Goal: Navigation & Orientation: Find specific page/section

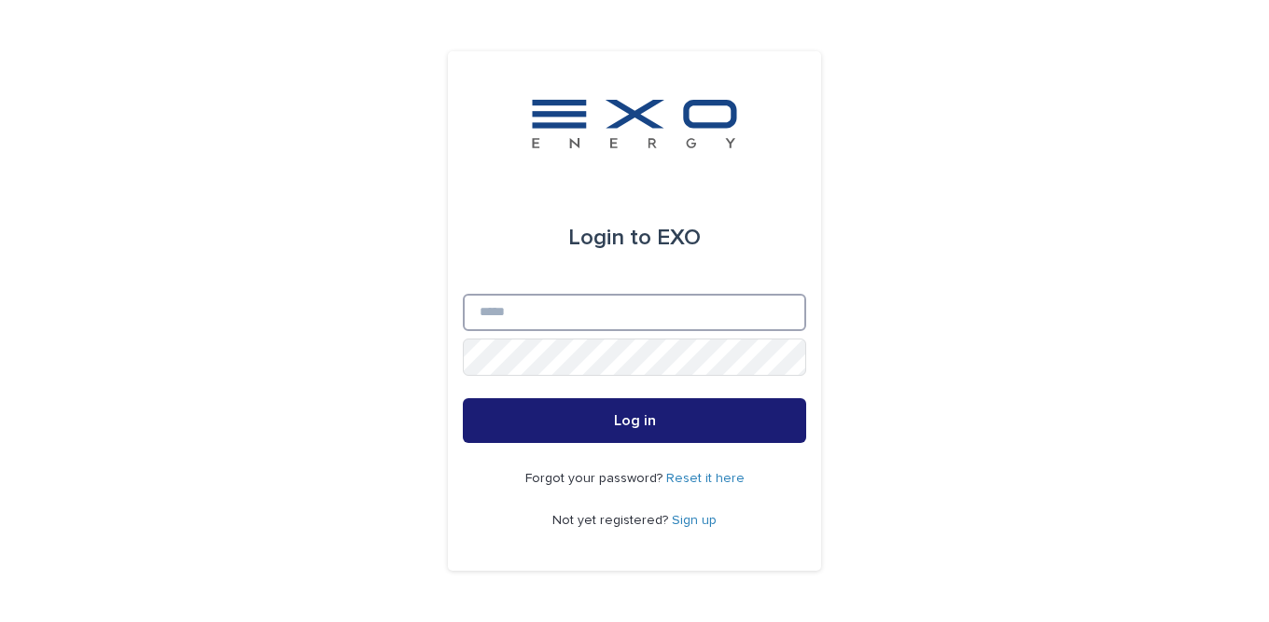
click at [510, 314] on input "Email" at bounding box center [634, 312] width 343 height 37
type input "**********"
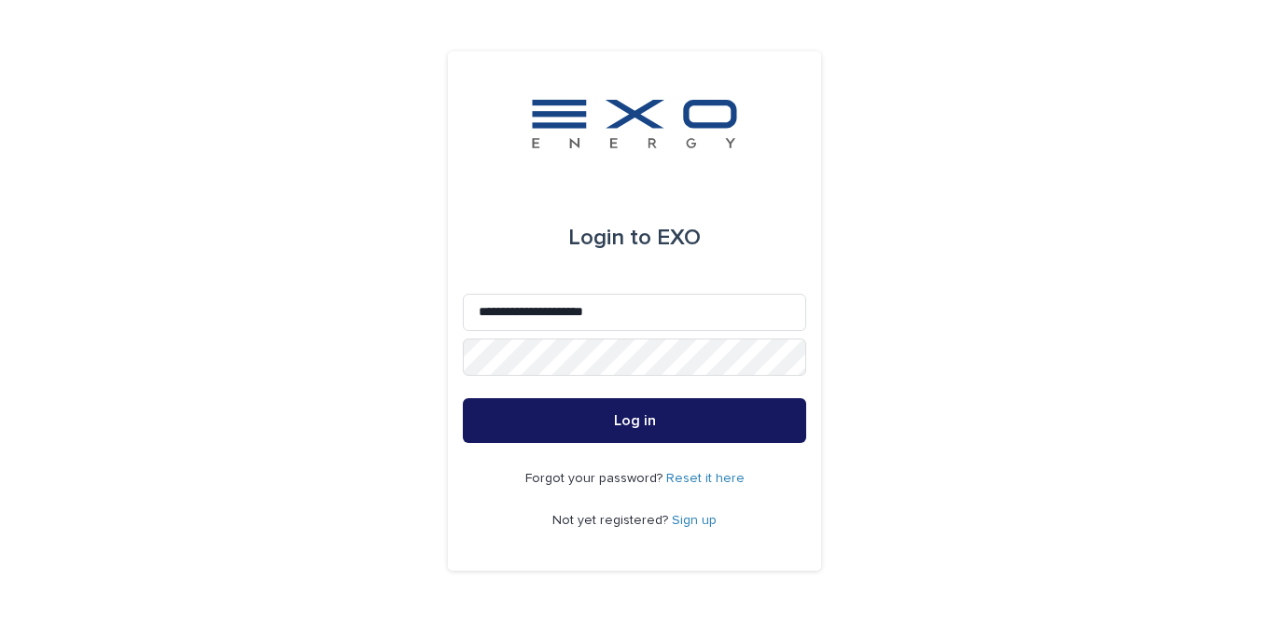
click at [514, 425] on button "Log in" at bounding box center [634, 420] width 343 height 45
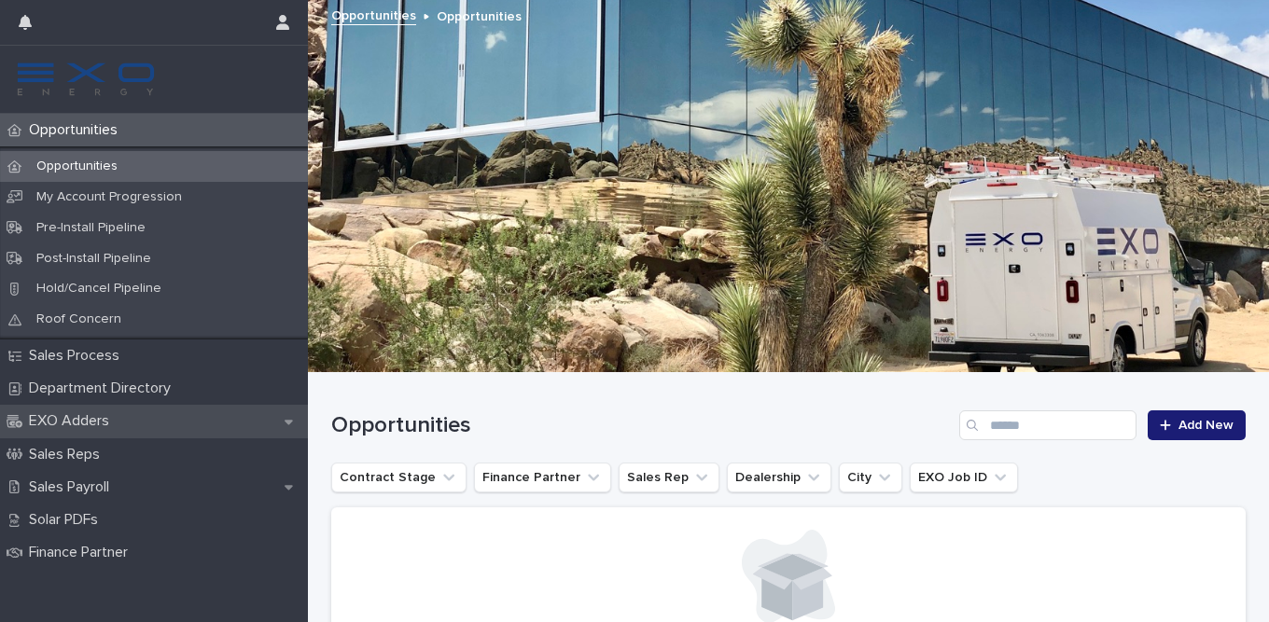
click at [146, 424] on div "EXO Adders" at bounding box center [154, 421] width 308 height 33
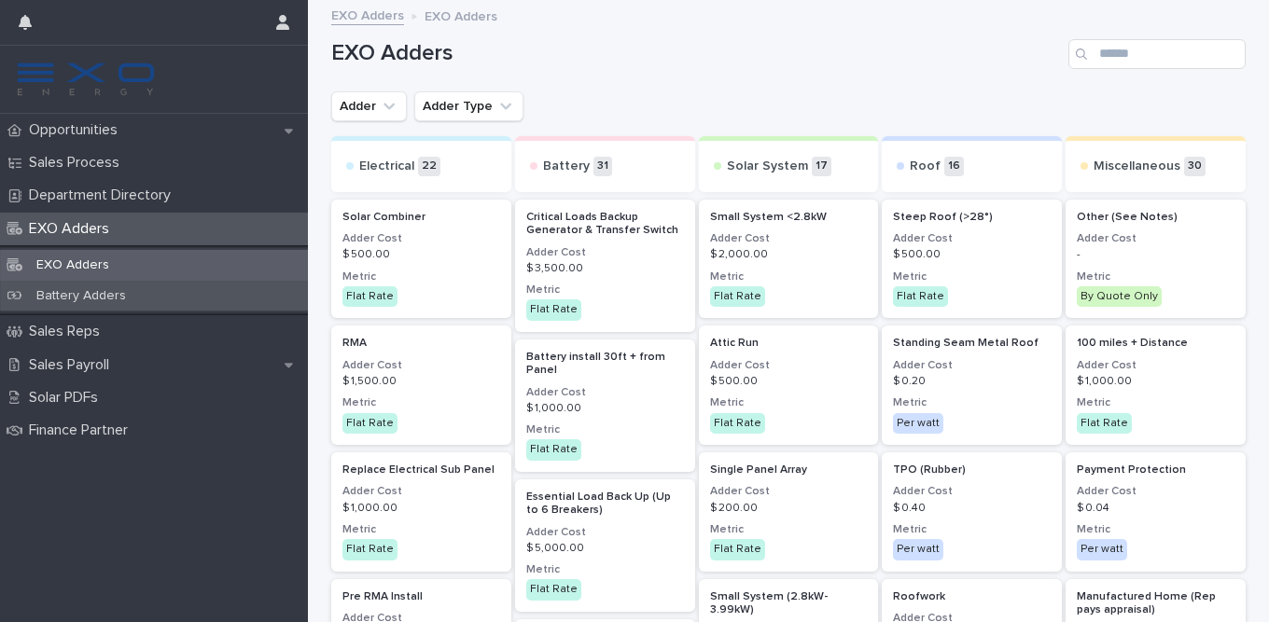
click at [89, 297] on p "Battery Adders" at bounding box center [80, 296] width 119 height 16
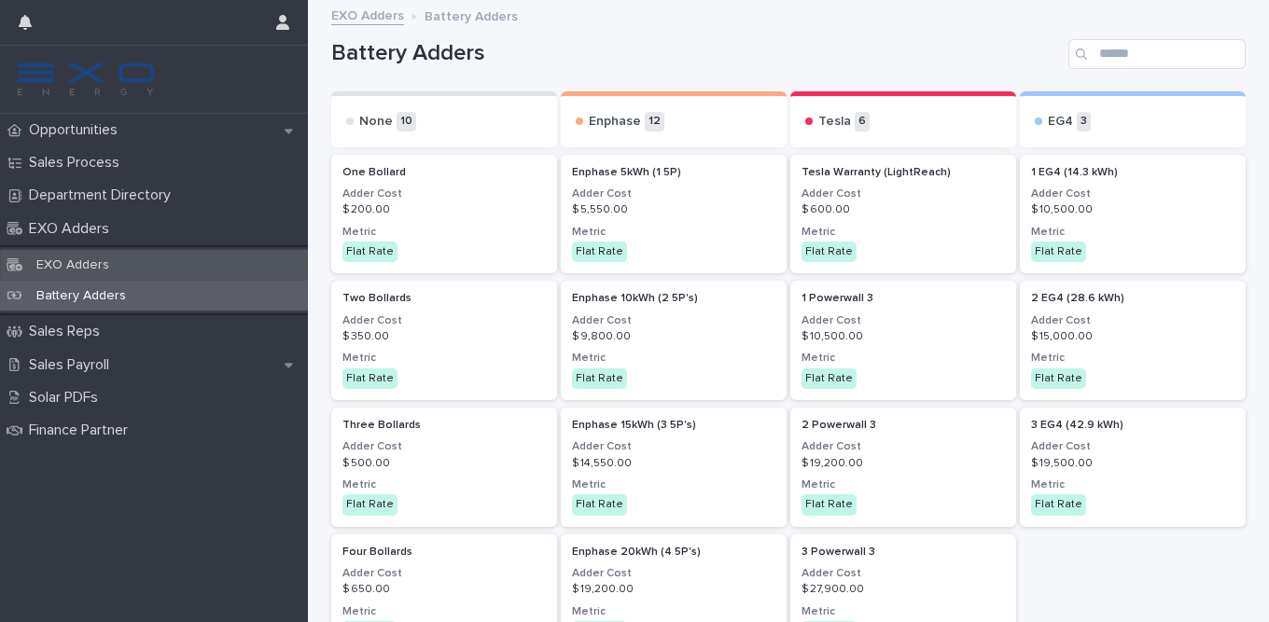
click at [162, 262] on div "EXO Adders" at bounding box center [154, 265] width 308 height 31
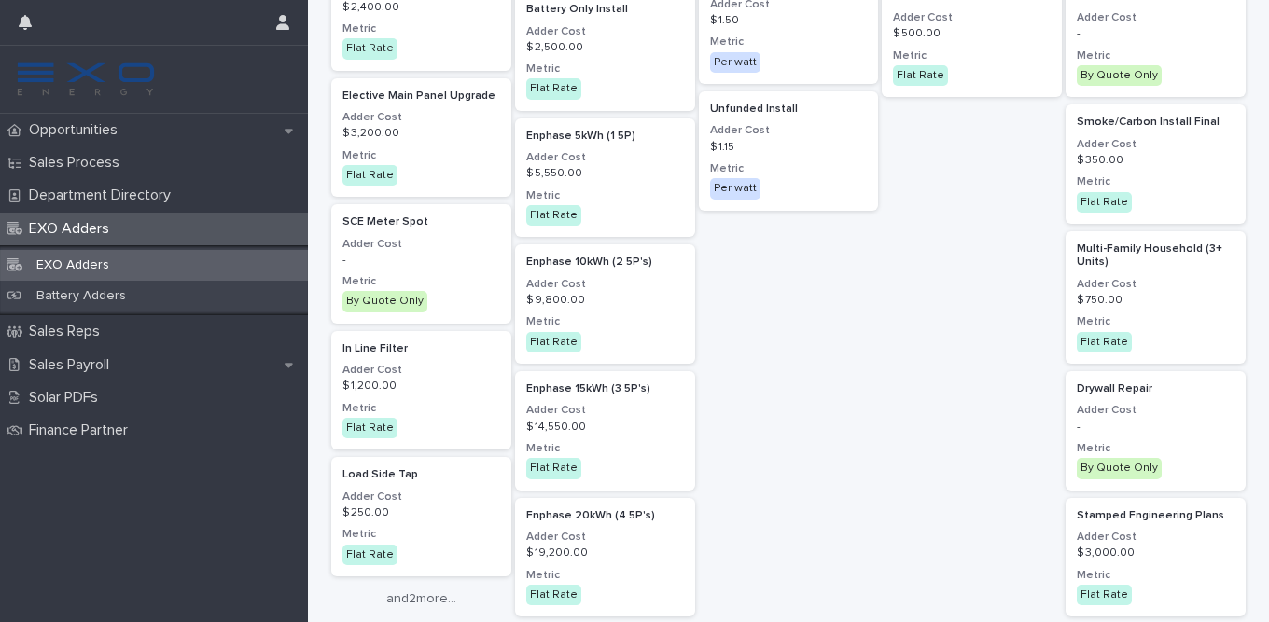
scroll to position [2129, 0]
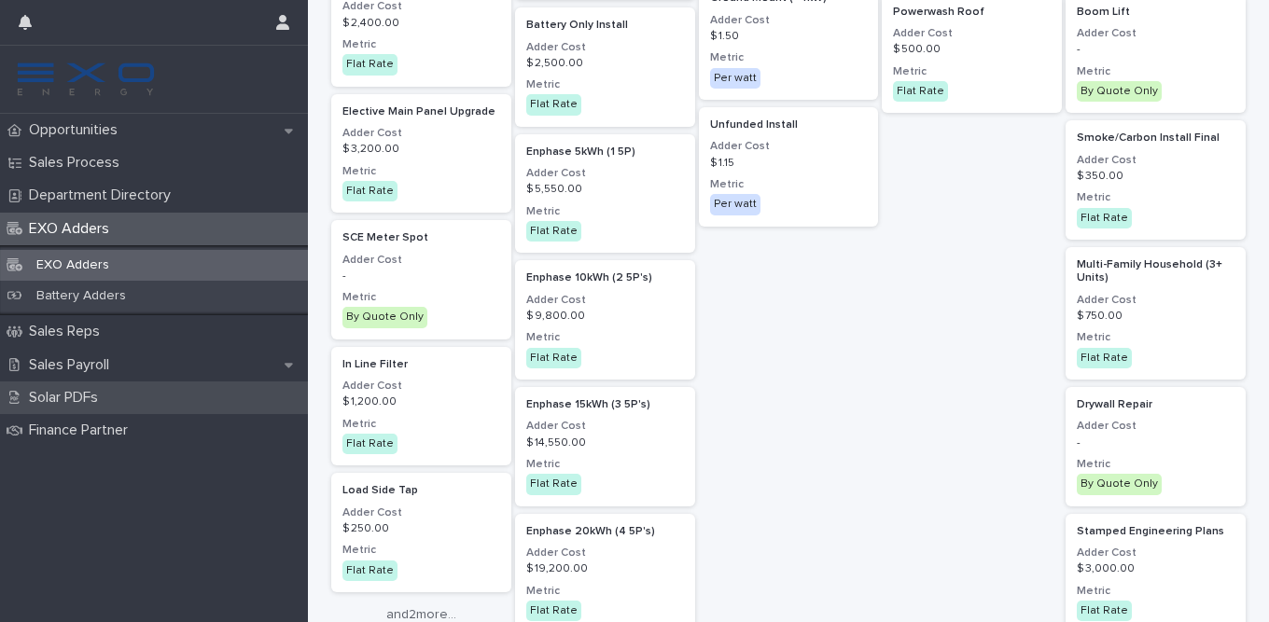
click at [47, 400] on p "Solar PDFs" at bounding box center [66, 398] width 91 height 18
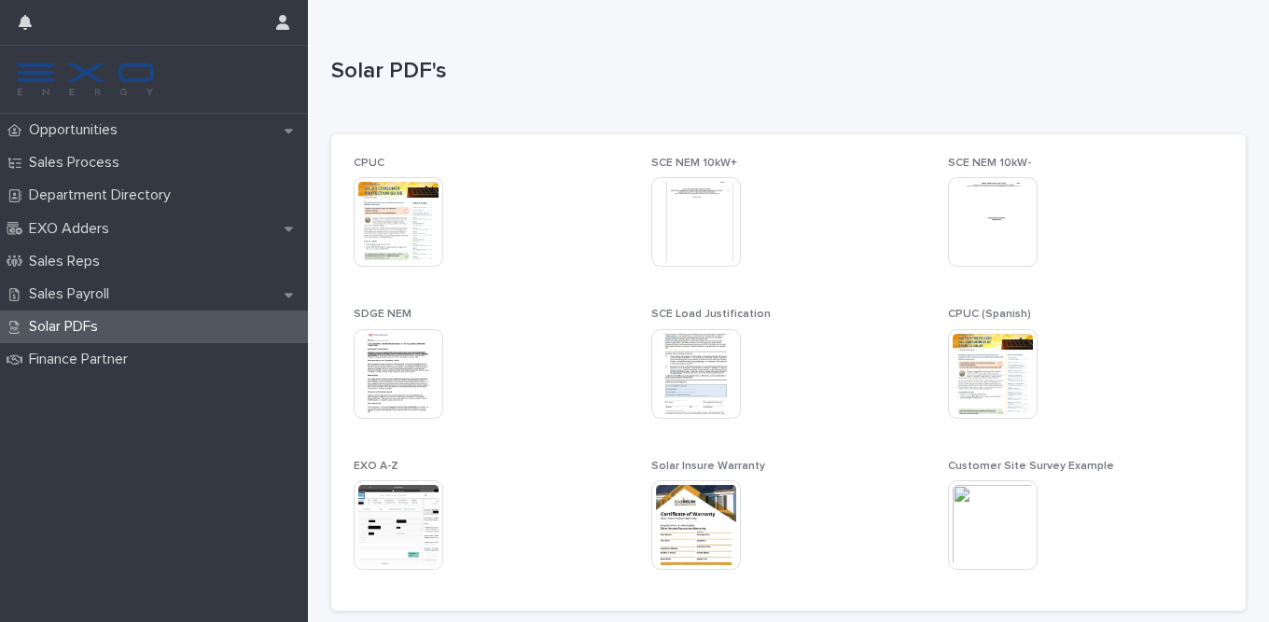
scroll to position [1, 0]
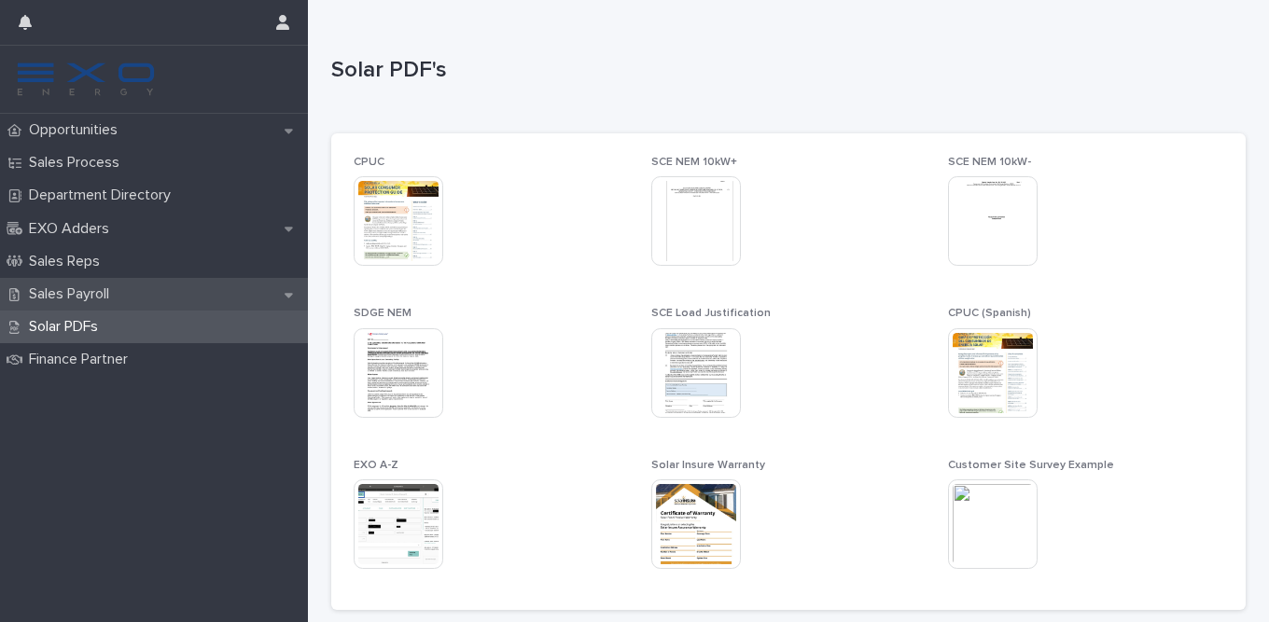
click at [89, 298] on p "Sales Payroll" at bounding box center [72, 294] width 103 height 18
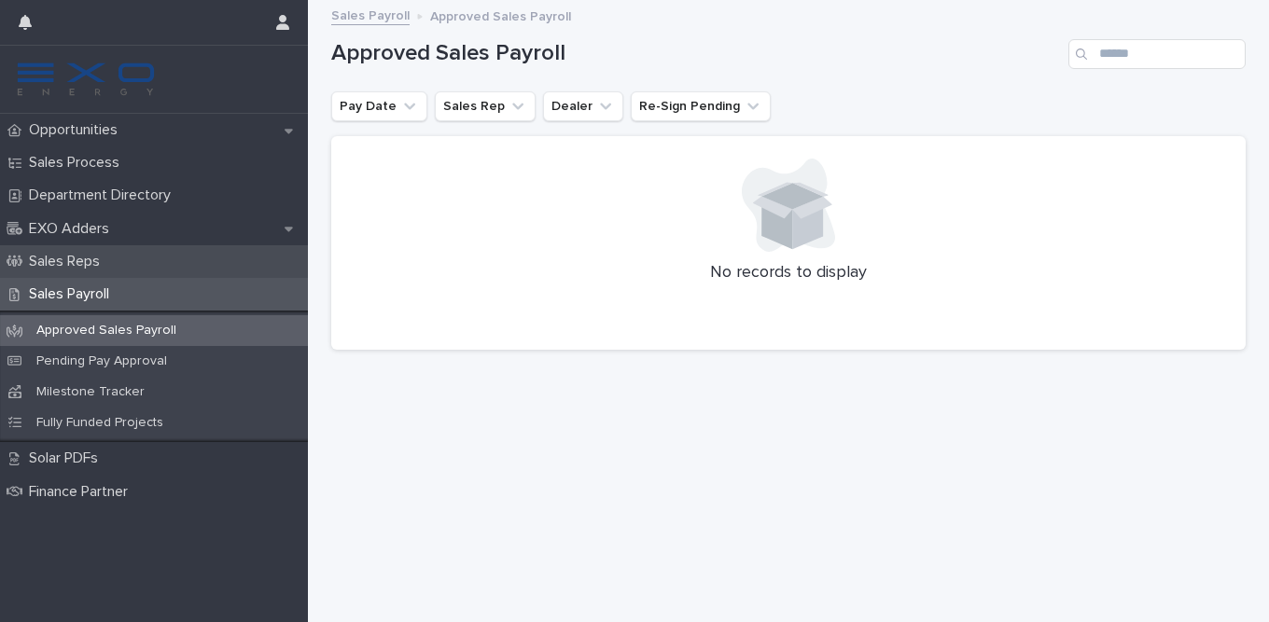
click at [81, 268] on p "Sales Reps" at bounding box center [67, 262] width 93 height 18
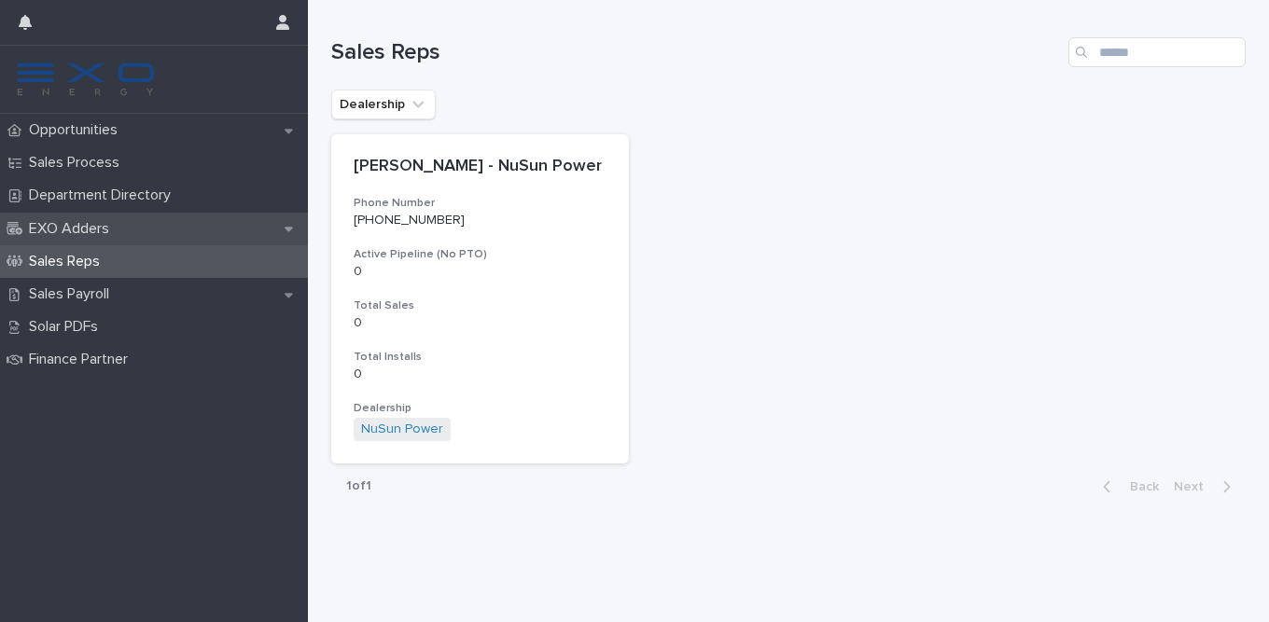
click at [80, 233] on p "EXO Adders" at bounding box center [72, 229] width 103 height 18
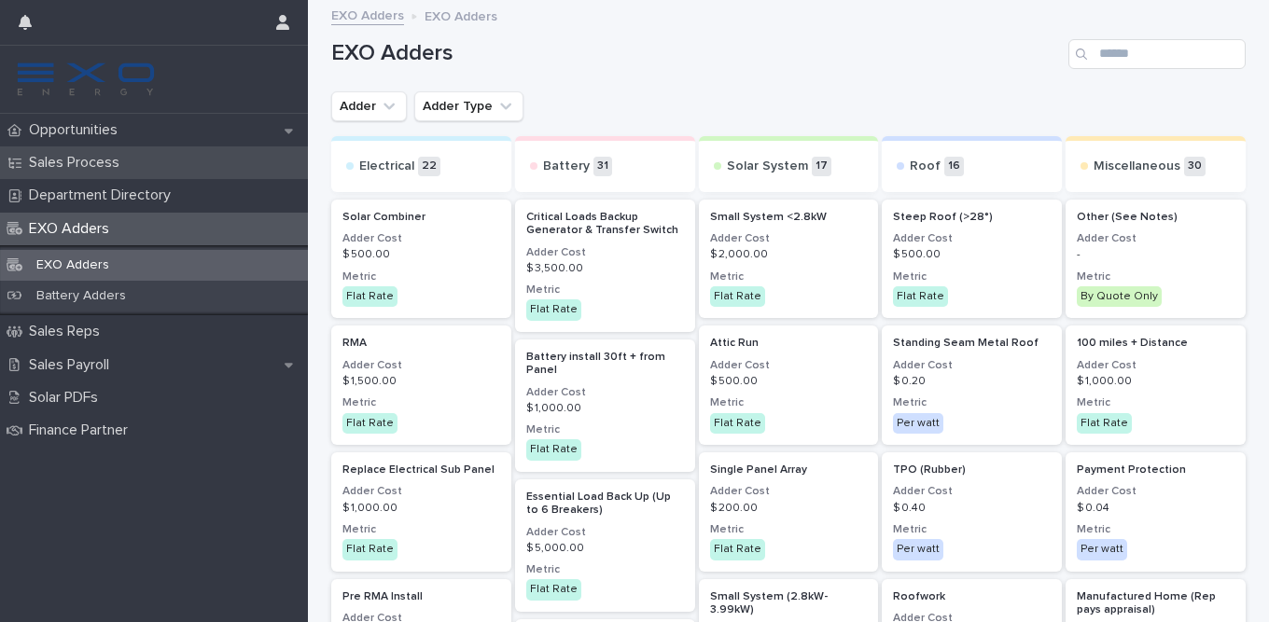
click at [83, 173] on div "Sales Process" at bounding box center [154, 162] width 308 height 33
